Goal: Find specific page/section: Find specific page/section

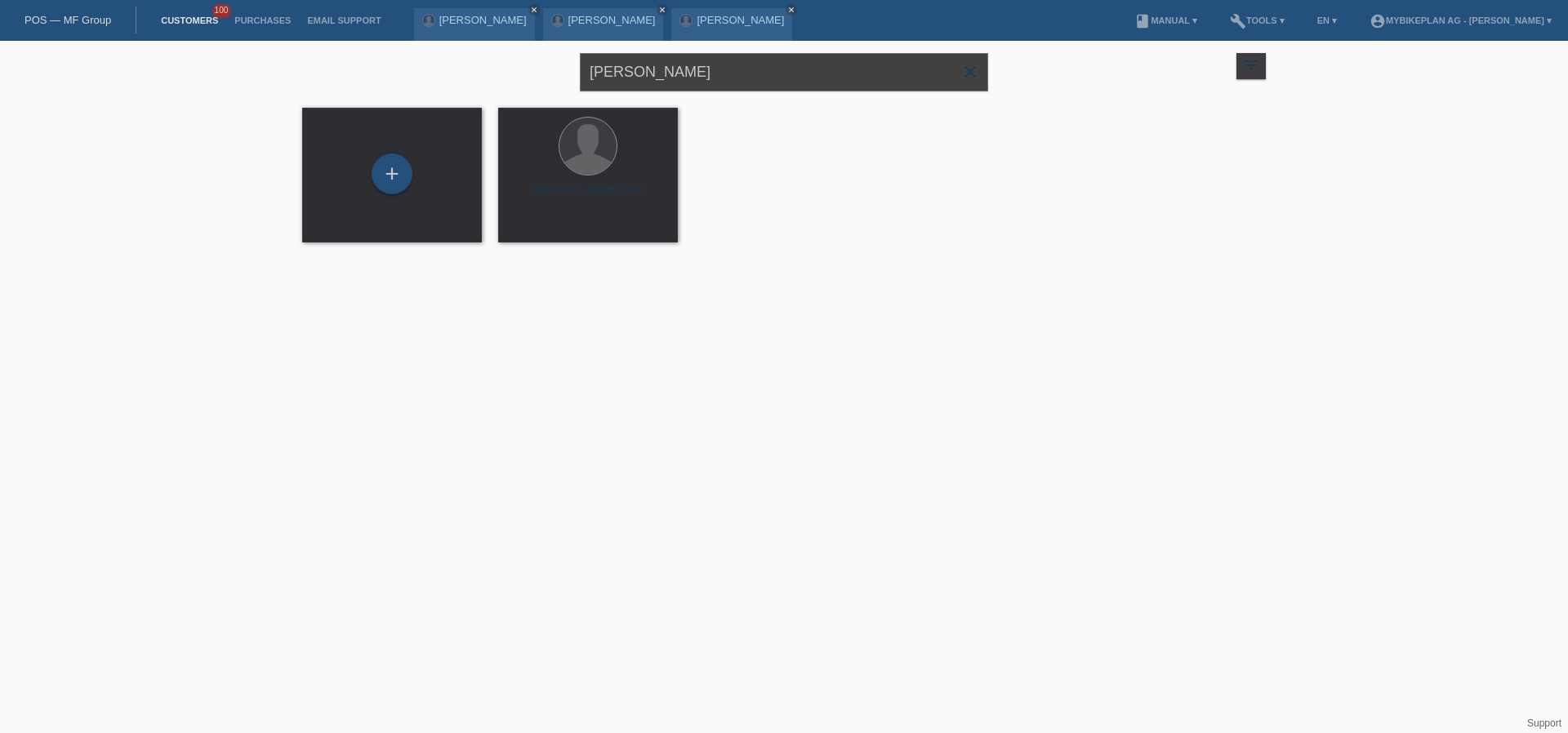
click at [687, 73] on input "[PERSON_NAME]" at bounding box center [783, 72] width 408 height 38
paste input "https://app.hubspot.com/contacts/6857669/record/0-3/42979422110"
type input "https://app.hubspot.com/contacts/6857669/record/0-3/42979422110"
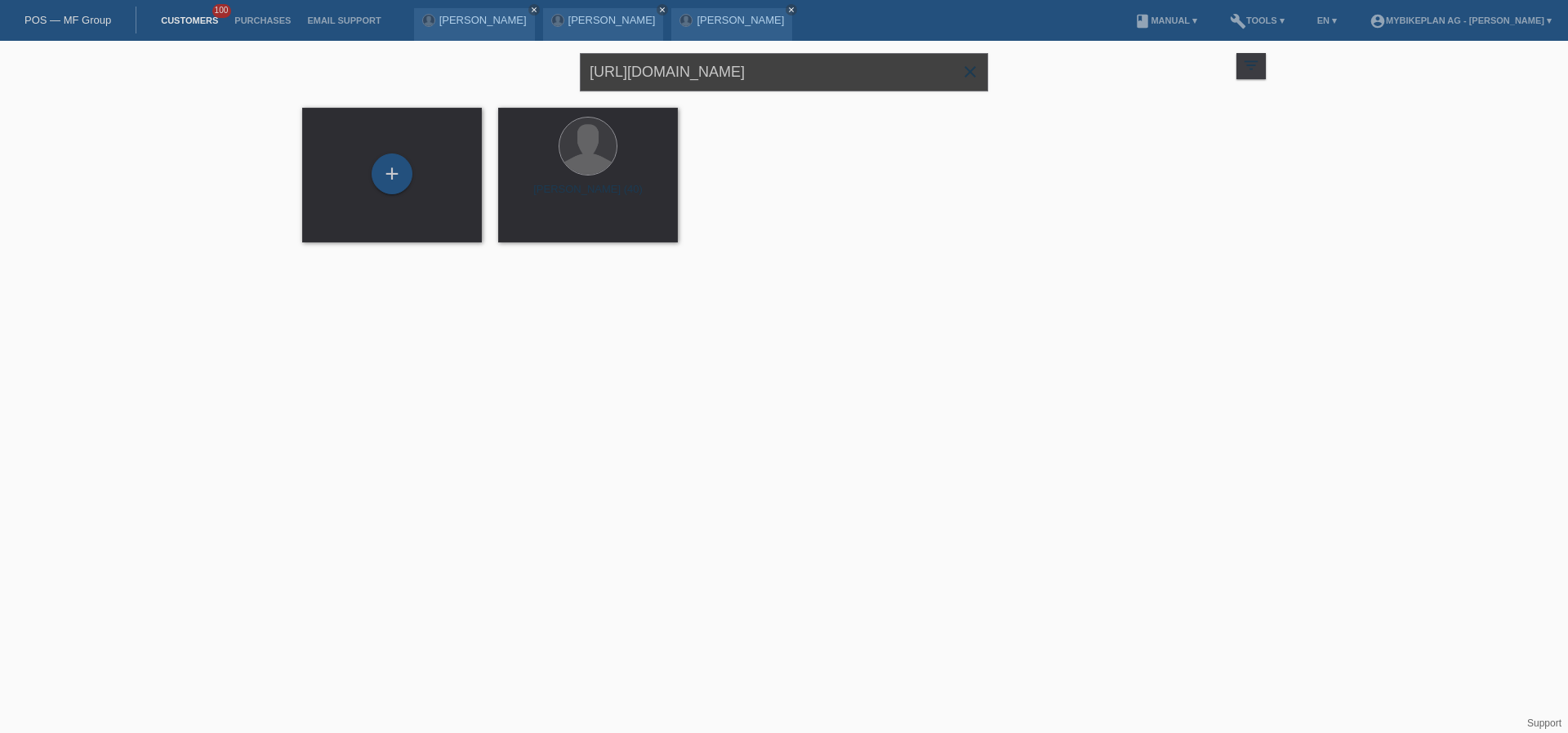
scroll to position [0, 43]
click at [687, 73] on input "https://app.hubspot.com/contacts/6857669/record/0-3/42979422110" at bounding box center [783, 72] width 408 height 38
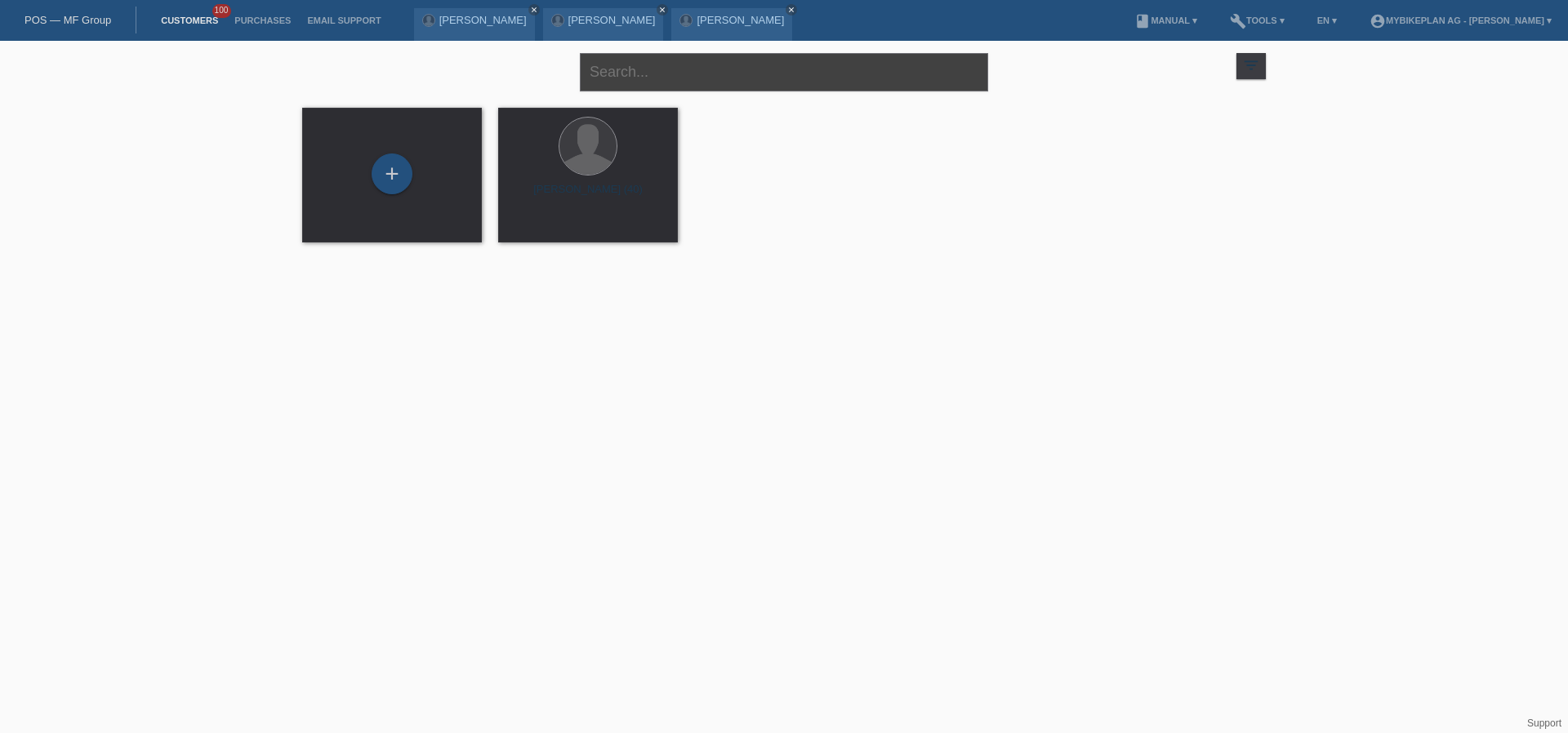
click at [728, 83] on input "text" at bounding box center [783, 72] width 408 height 38
paste input "[PERSON_NAME]"
type input "[PERSON_NAME]"
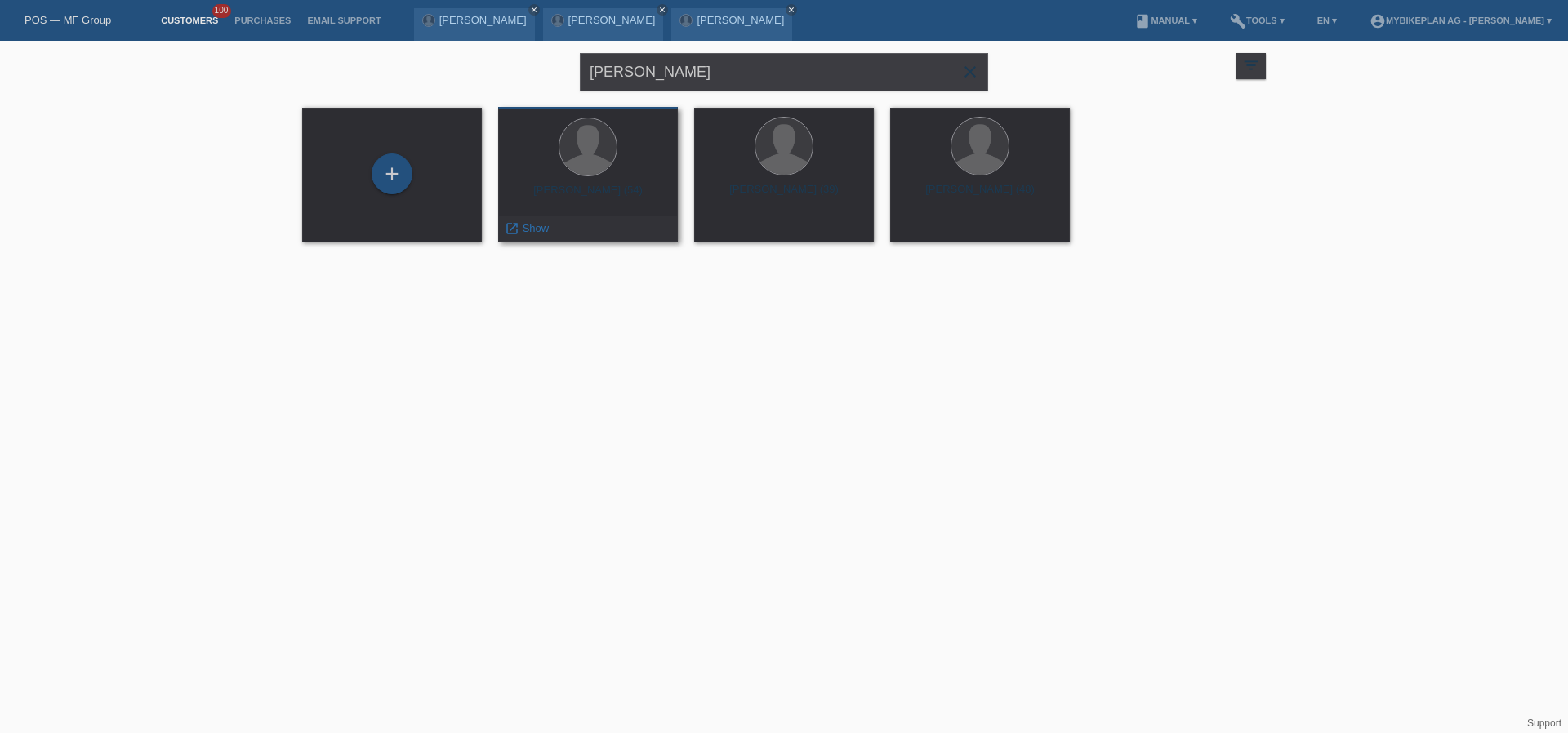
click at [559, 196] on div "Carsten Willems (54)" at bounding box center [588, 197] width 154 height 26
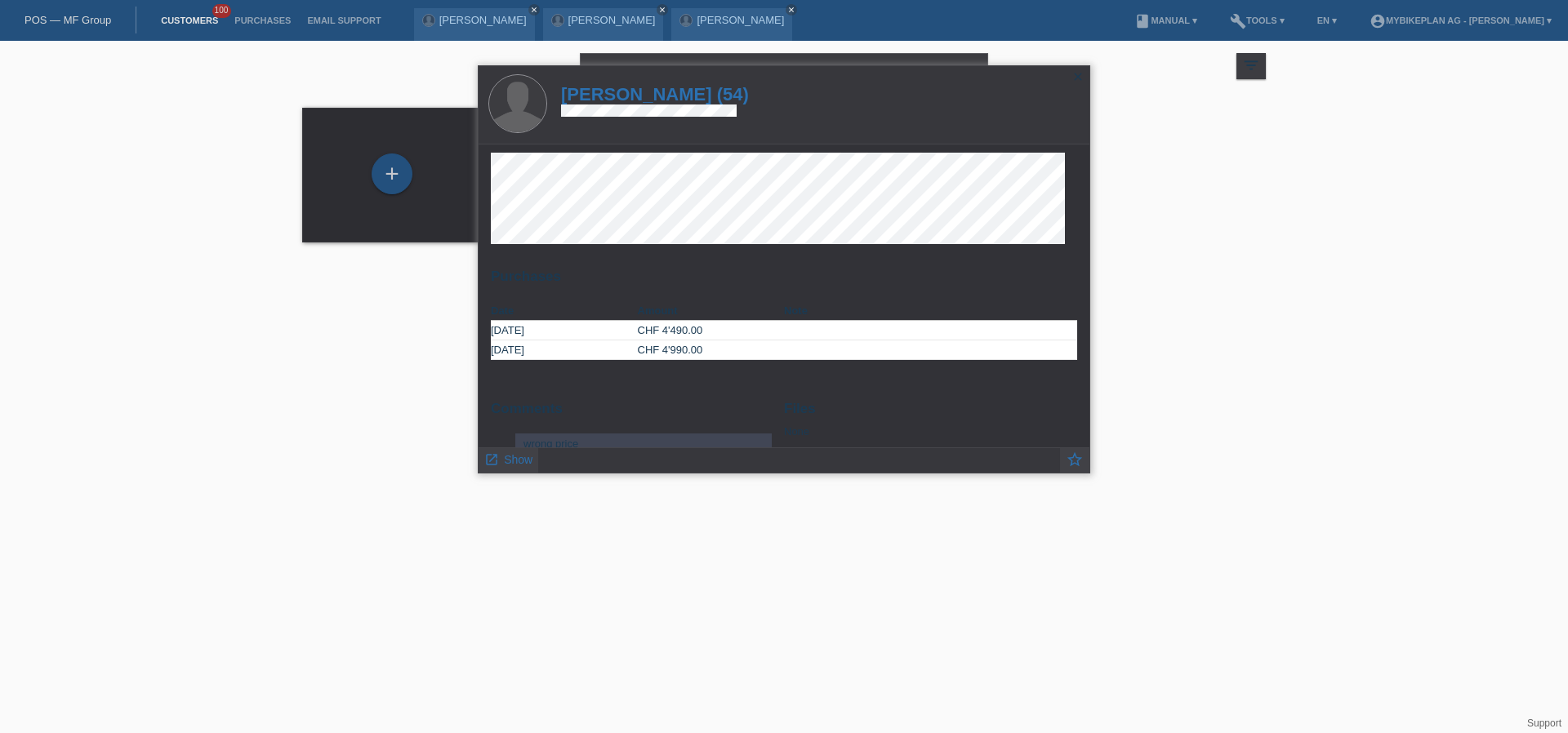
click at [629, 98] on h1 "Carsten Willems (54)" at bounding box center [655, 95] width 188 height 21
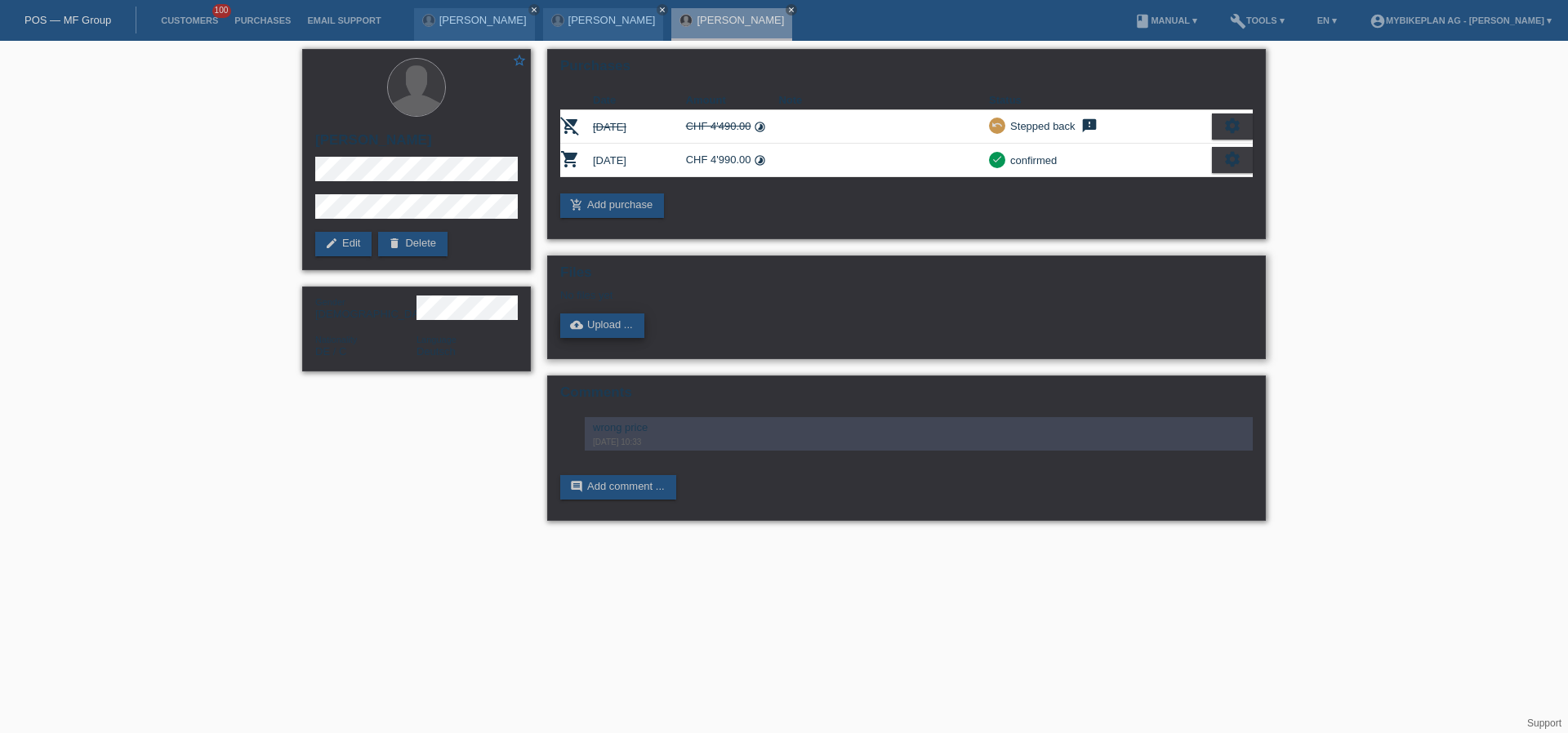
click at [612, 325] on link "cloud_upload Upload ..." at bounding box center [602, 325] width 84 height 24
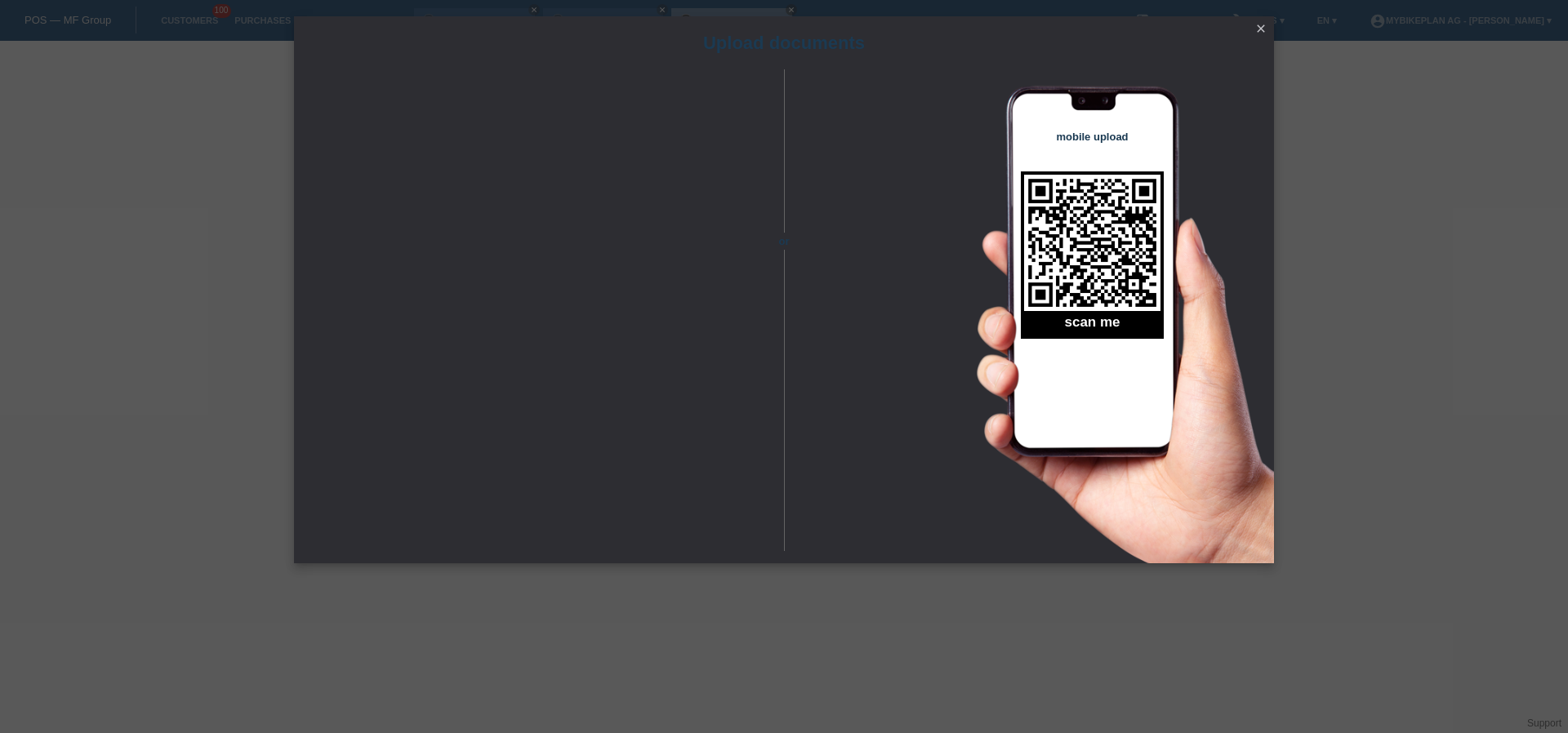
click at [1263, 30] on icon "close" at bounding box center [1261, 29] width 13 height 13
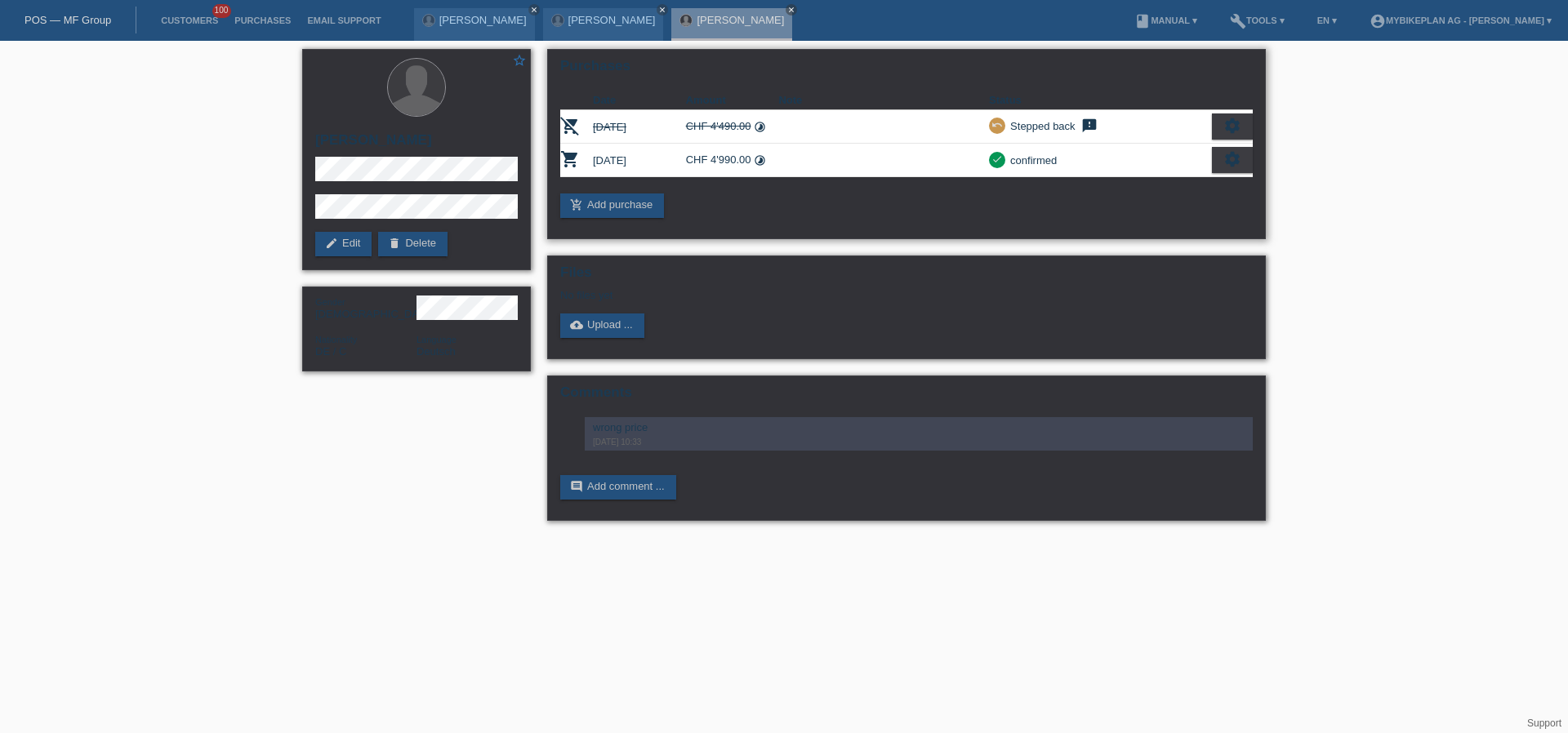
click at [1229, 164] on icon "settings" at bounding box center [1232, 158] width 18 height 18
click at [1123, 183] on span "Show" at bounding box center [1112, 186] width 32 height 20
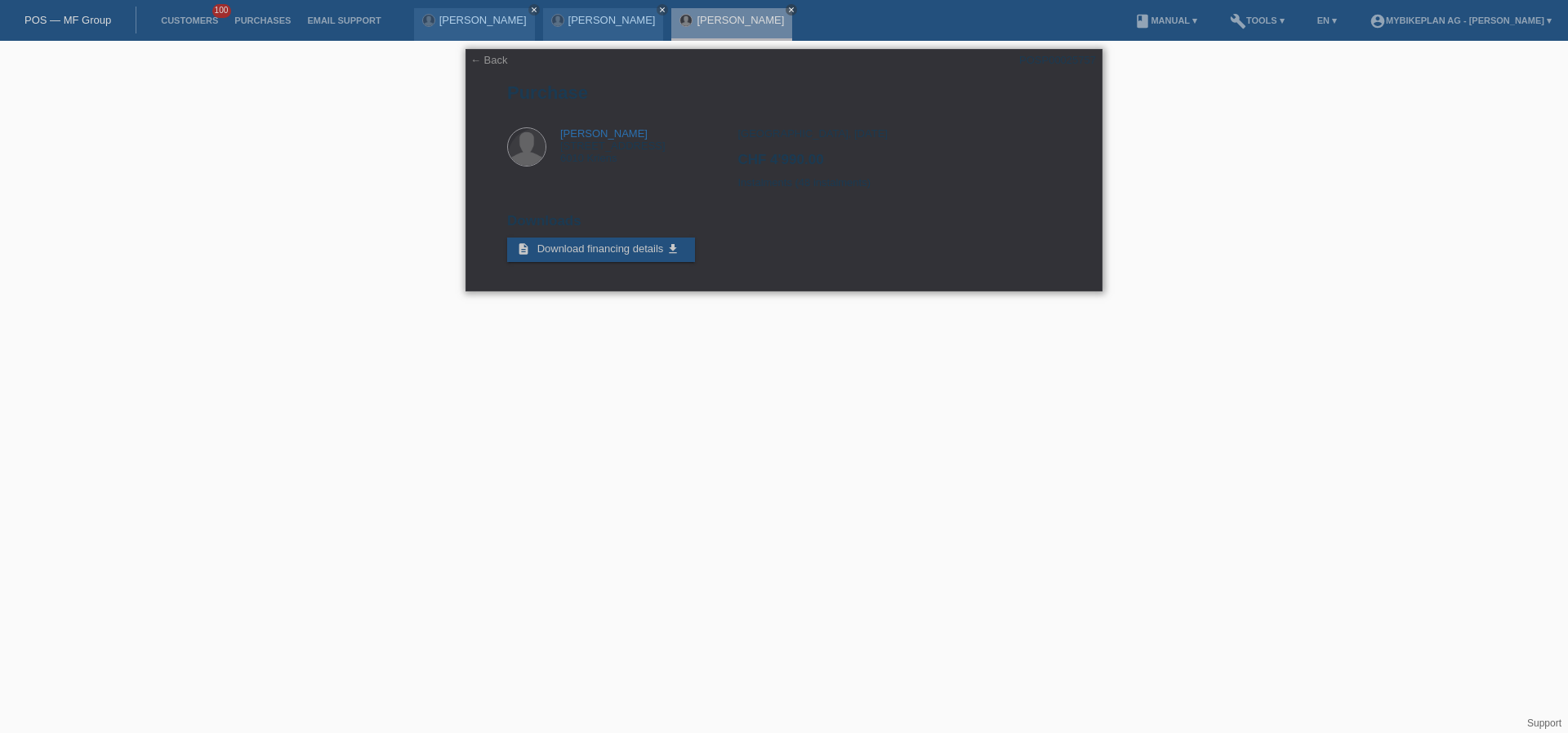
click at [774, 175] on div "[GEOGRAPHIC_DATA], [DATE] CHF 4'990.00 Instalments (48 instalments)" at bounding box center [898, 164] width 323 height 73
